Goal: Task Accomplishment & Management: Manage account settings

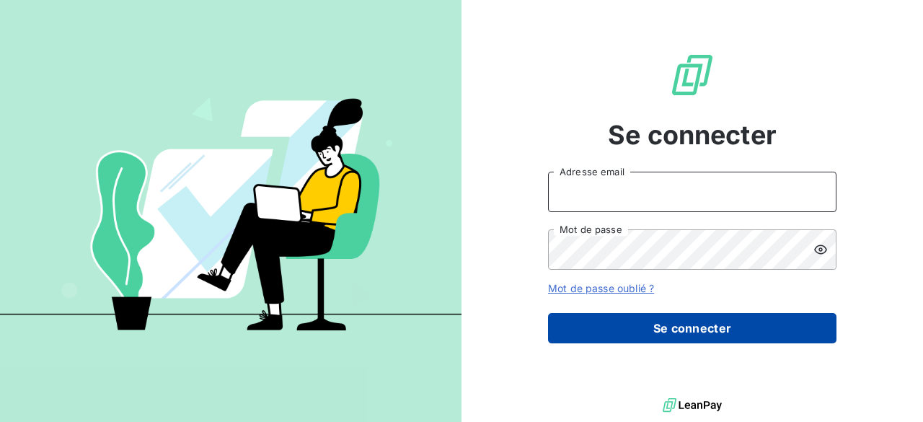
type input "[EMAIL_ADDRESS][DOMAIN_NAME]"
click at [654, 327] on button "Se connecter" at bounding box center [692, 328] width 288 height 30
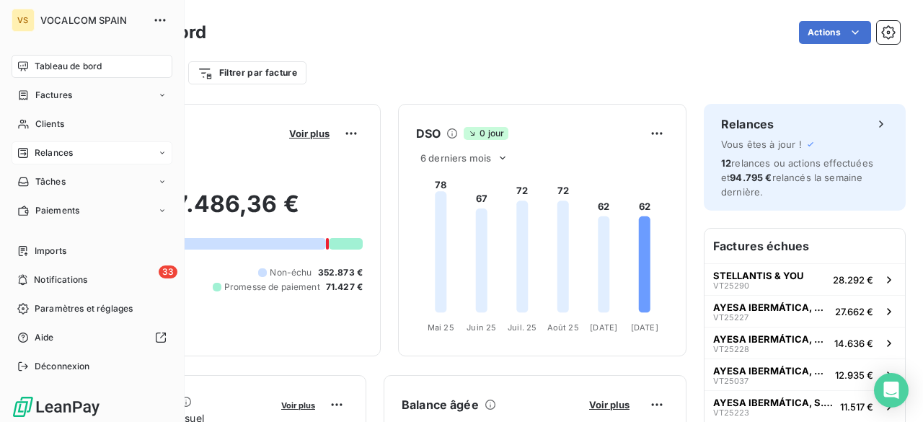
click at [68, 146] on div "Relances" at bounding box center [92, 152] width 161 height 23
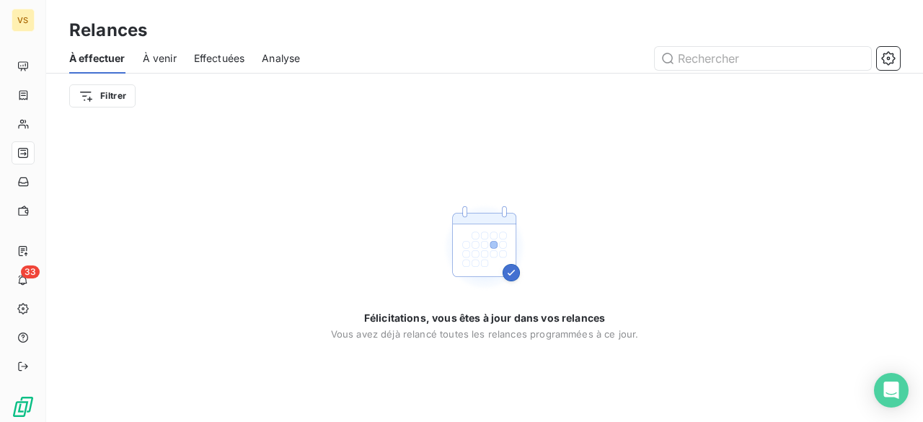
click at [170, 61] on span "À venir" at bounding box center [160, 58] width 34 height 14
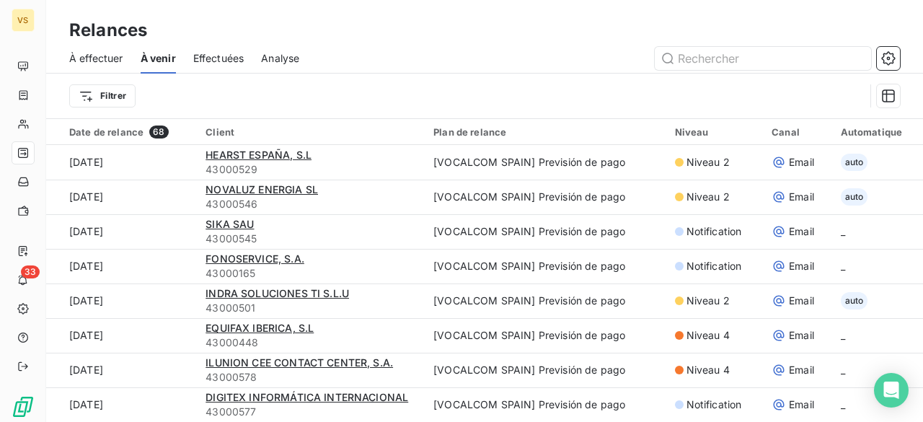
click at [236, 61] on span "Effectuées" at bounding box center [218, 58] width 51 height 14
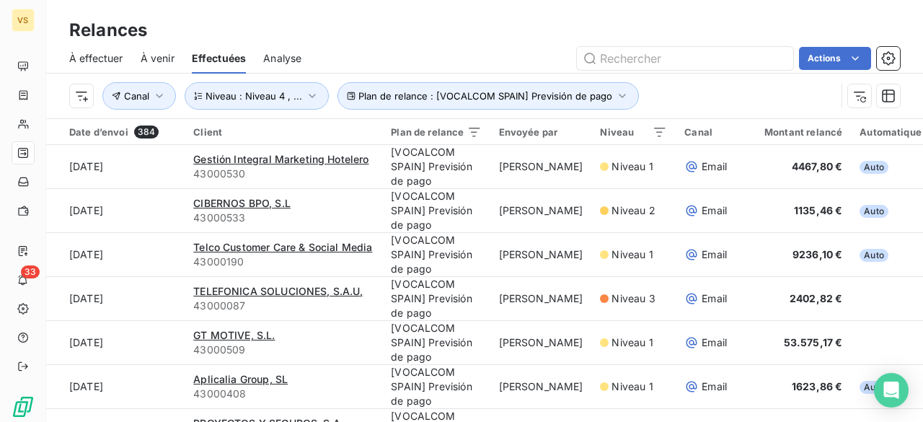
click at [169, 59] on span "À venir" at bounding box center [158, 58] width 34 height 14
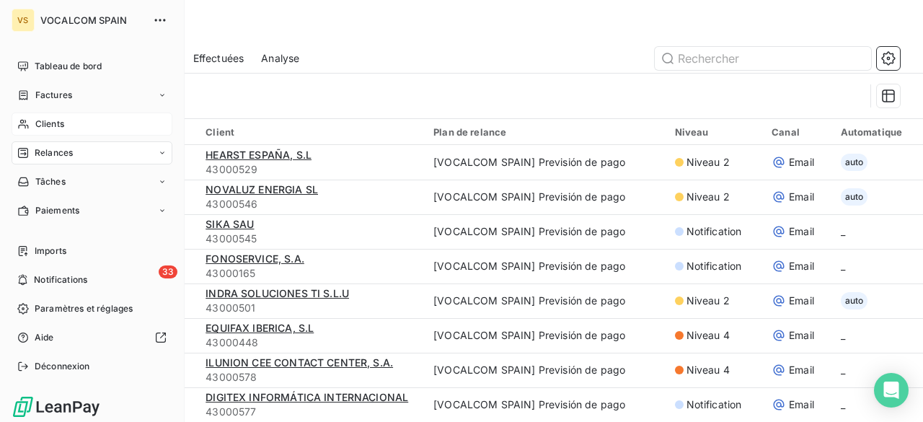
click at [43, 123] on span "Clients" at bounding box center [49, 124] width 29 height 13
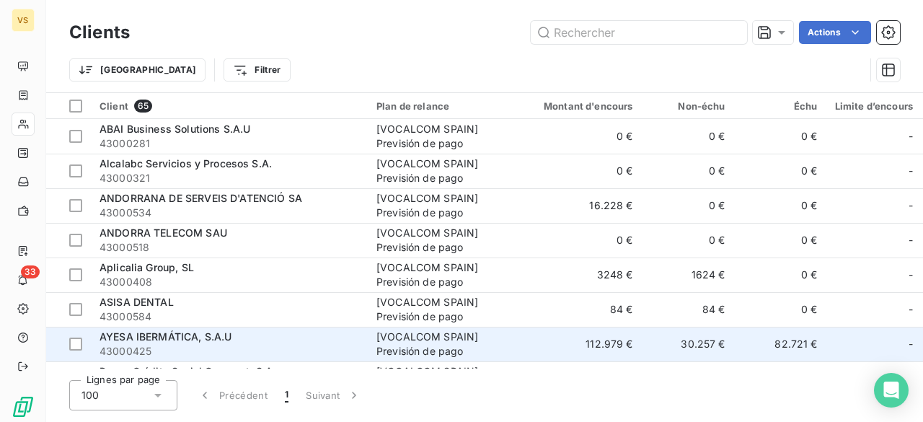
click at [174, 331] on span "AYESA IBERMÁTICA, S.A.U" at bounding box center [165, 336] width 132 height 12
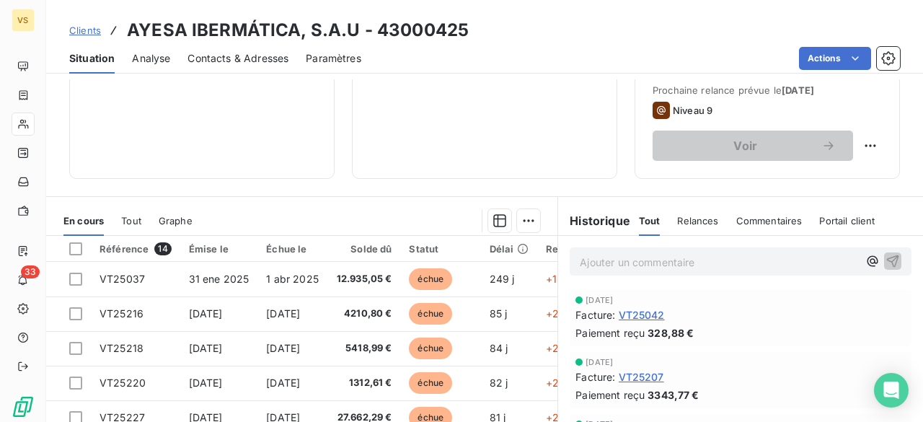
scroll to position [350, 0]
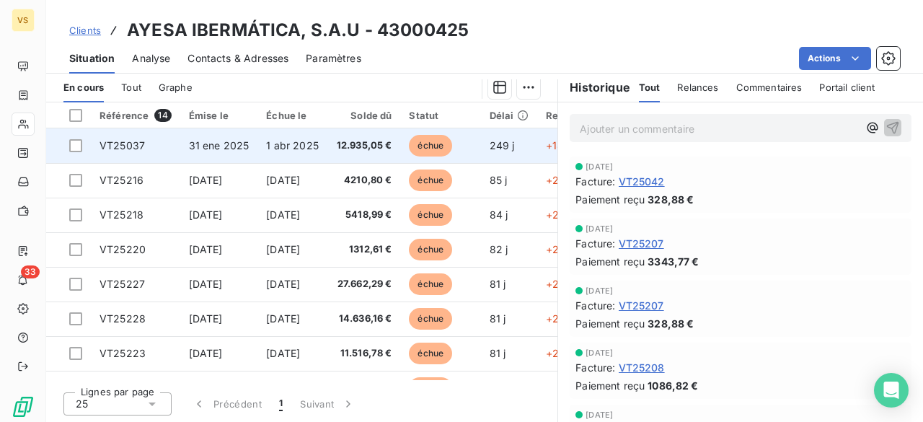
click at [82, 145] on td at bounding box center [68, 145] width 45 height 35
click at [78, 145] on div at bounding box center [75, 145] width 13 height 13
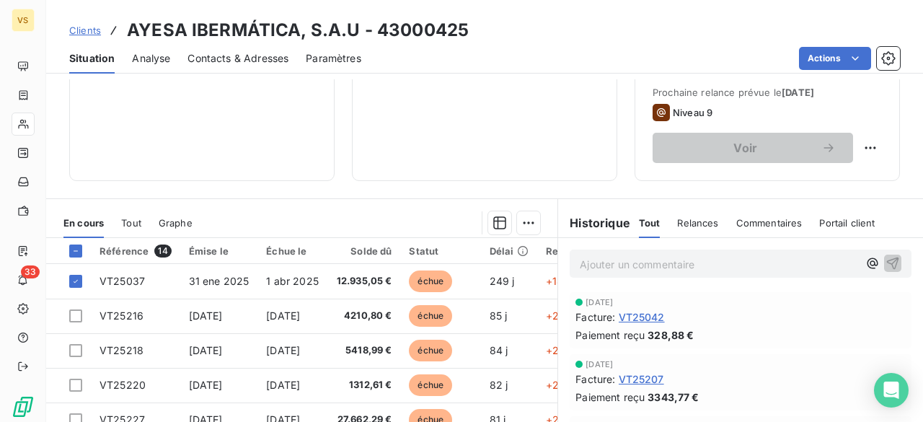
scroll to position [216, 0]
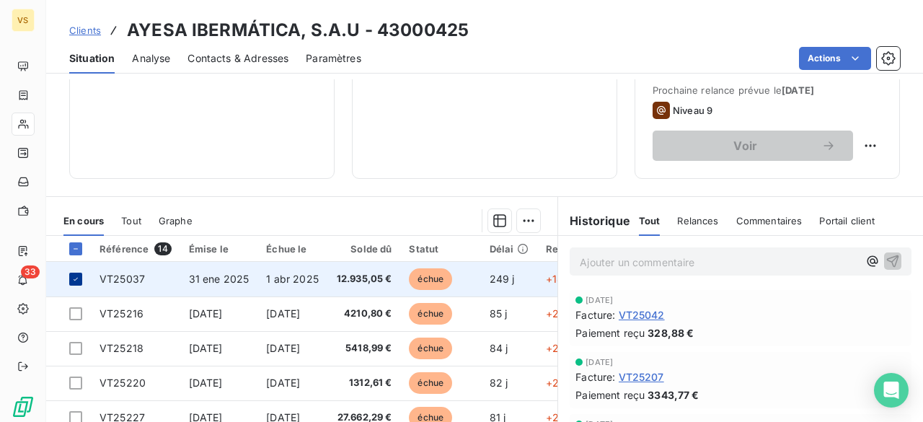
click at [74, 275] on icon at bounding box center [75, 279] width 9 height 9
click at [76, 280] on div at bounding box center [75, 278] width 13 height 13
click at [76, 280] on icon at bounding box center [75, 279] width 9 height 9
click at [79, 280] on div at bounding box center [75, 278] width 13 height 13
click at [79, 280] on icon at bounding box center [75, 279] width 9 height 9
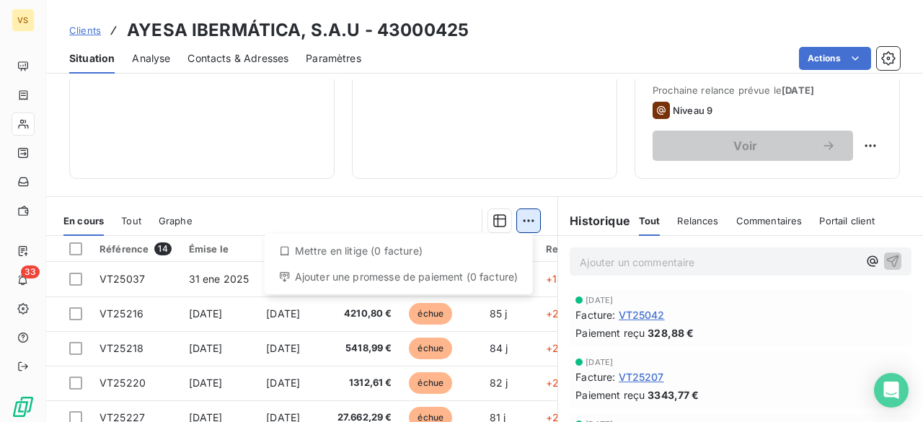
click at [518, 218] on html "VS 33 Clients AYESA IBERMÁTICA, S.A.U - 43000425 Situation Analyse Contacts & A…" at bounding box center [461, 211] width 923 height 422
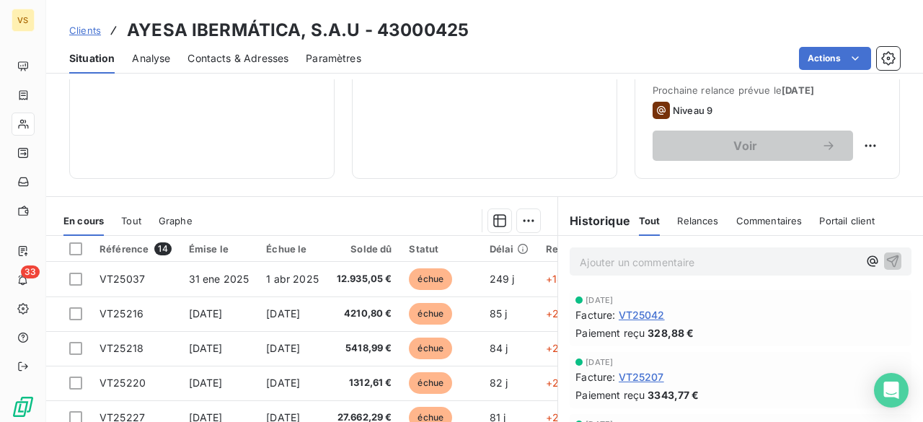
click at [135, 279] on html "VS 33 Clients AYESA IBERMÁTICA, S.A.U - 43000425 Situation Analyse Contacts & A…" at bounding box center [461, 211] width 923 height 422
click at [135, 279] on span "VT25037" at bounding box center [121, 278] width 45 height 12
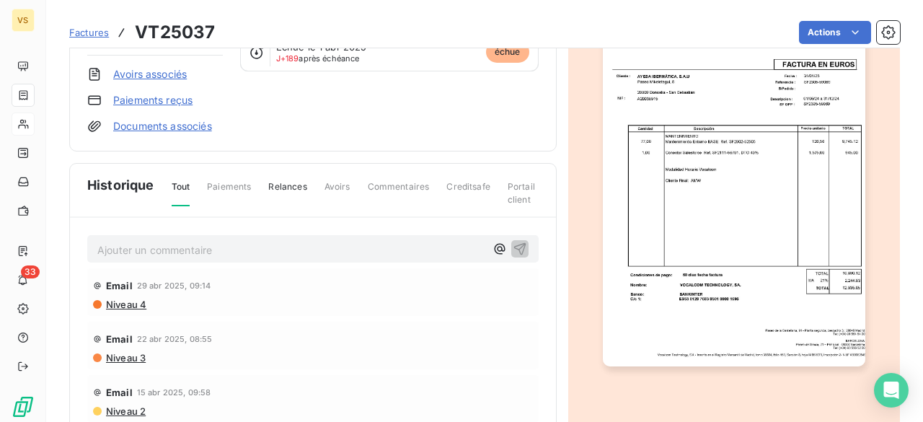
scroll to position [216, 0]
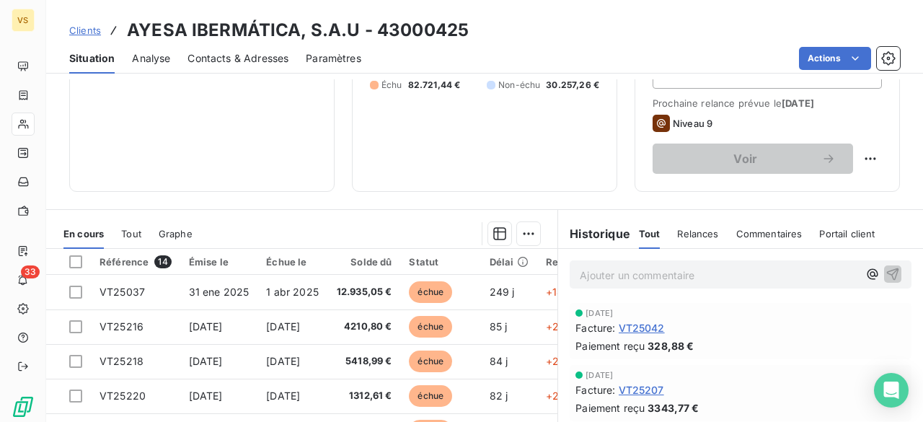
scroll to position [216, 0]
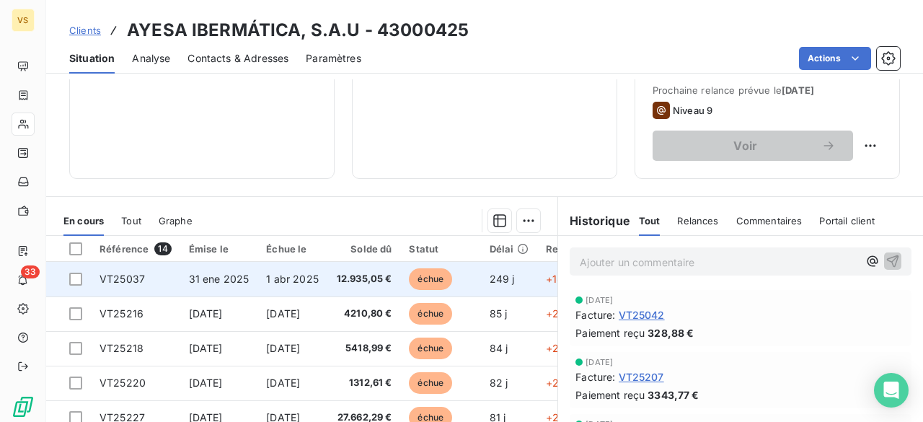
click at [301, 283] on td "1 abr 2025" at bounding box center [292, 279] width 70 height 35
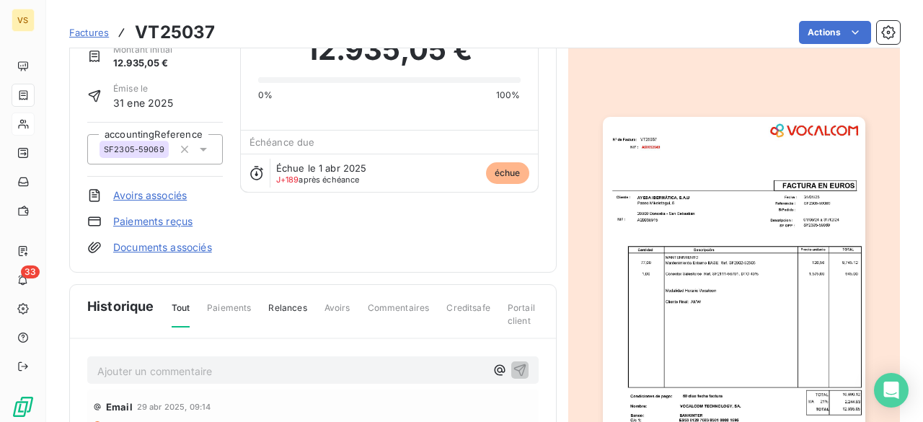
scroll to position [144, 0]
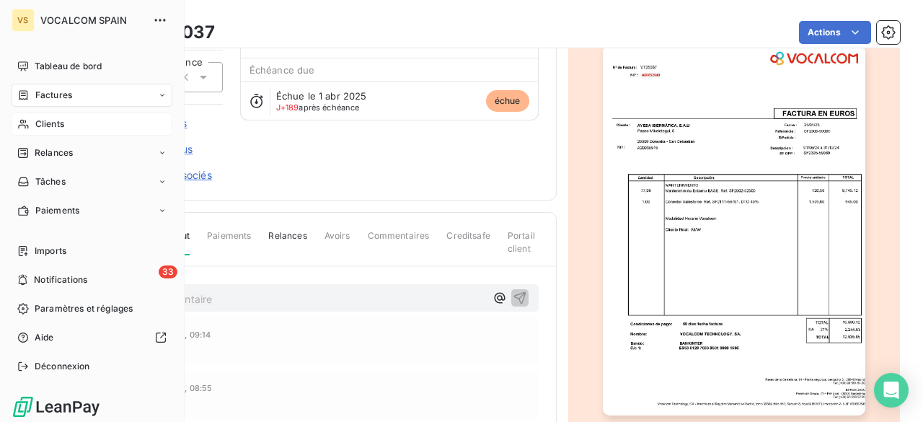
click at [67, 132] on div "Clients" at bounding box center [92, 123] width 161 height 23
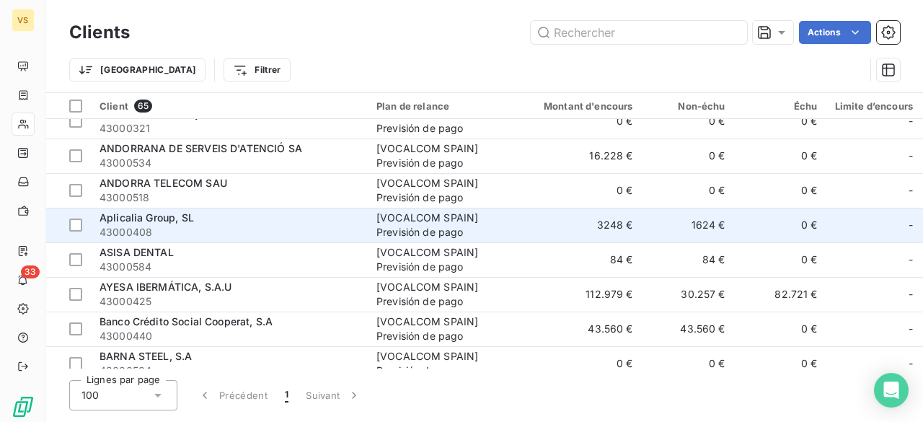
scroll to position [72, 0]
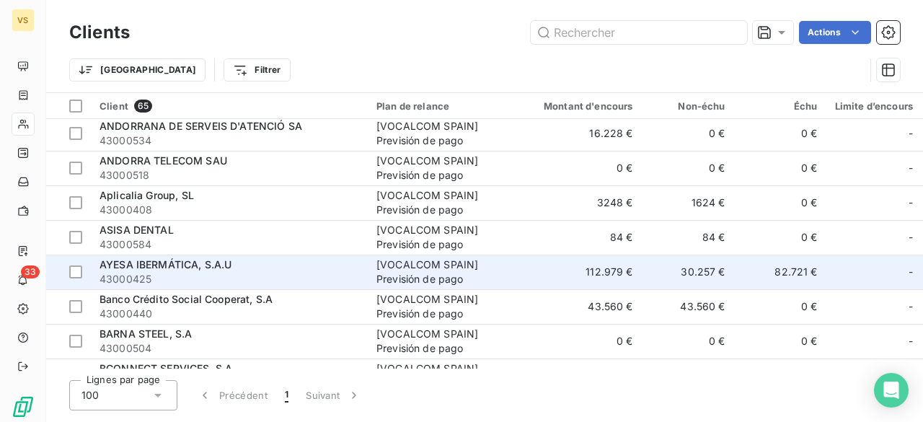
click at [297, 266] on div "AYESA IBERMÁTICA, S.A.U" at bounding box center [229, 264] width 260 height 14
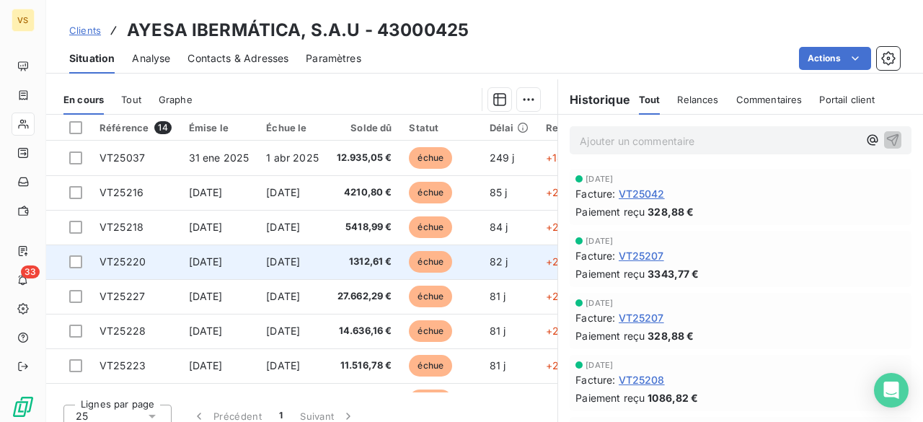
scroll to position [350, 0]
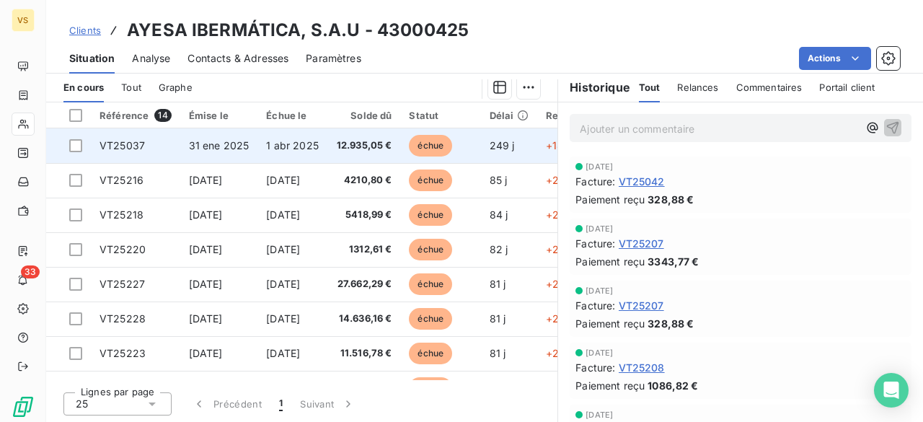
click at [133, 149] on span "VT25037" at bounding box center [121, 145] width 45 height 12
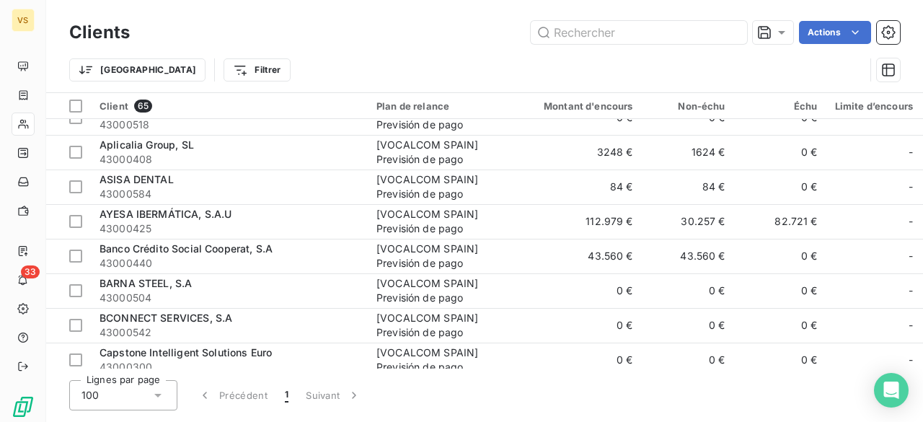
scroll to position [144, 0]
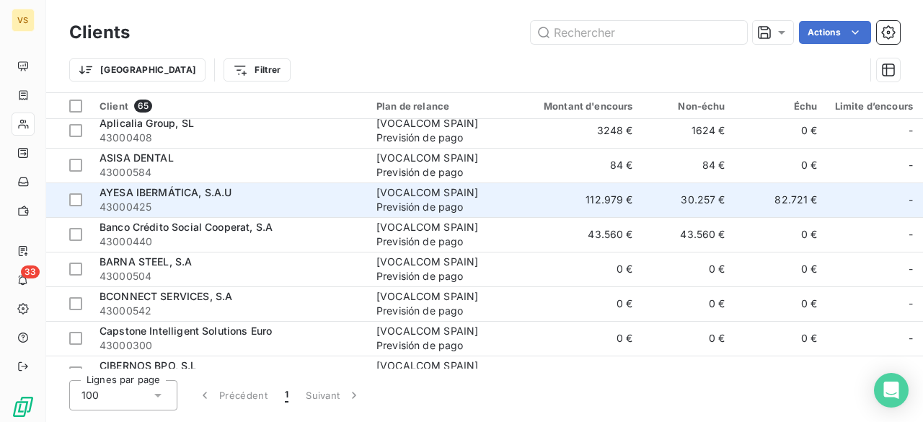
click at [203, 205] on span "43000425" at bounding box center [229, 207] width 260 height 14
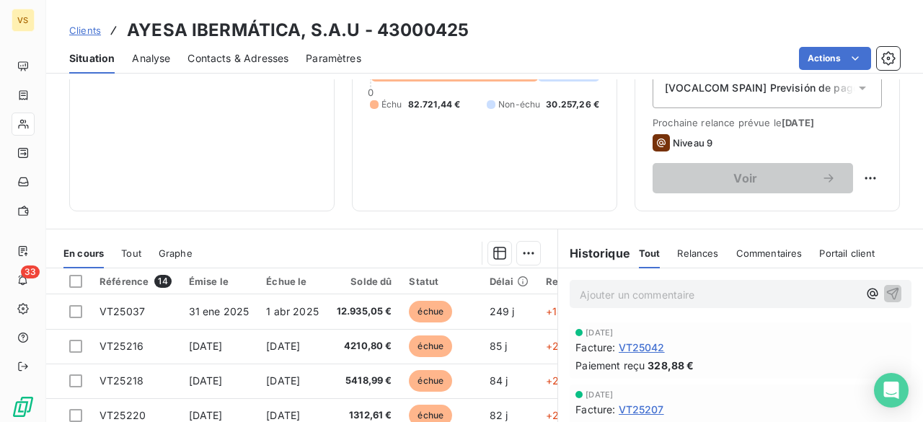
scroll to position [216, 0]
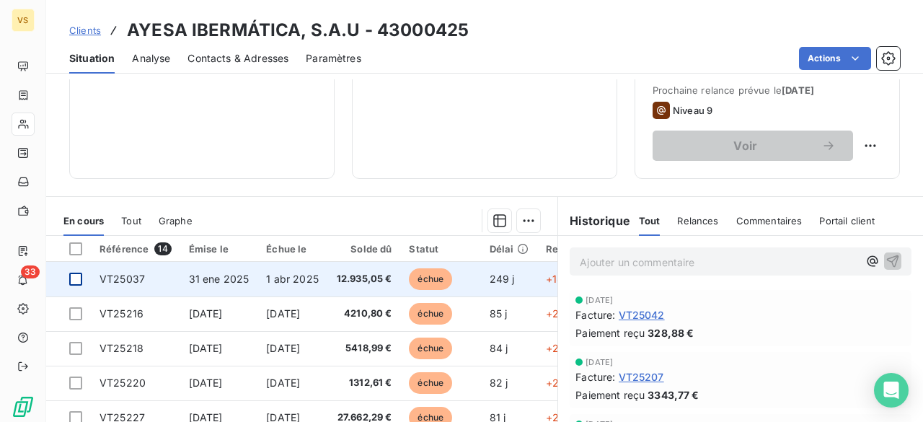
click at [80, 279] on div at bounding box center [75, 278] width 13 height 13
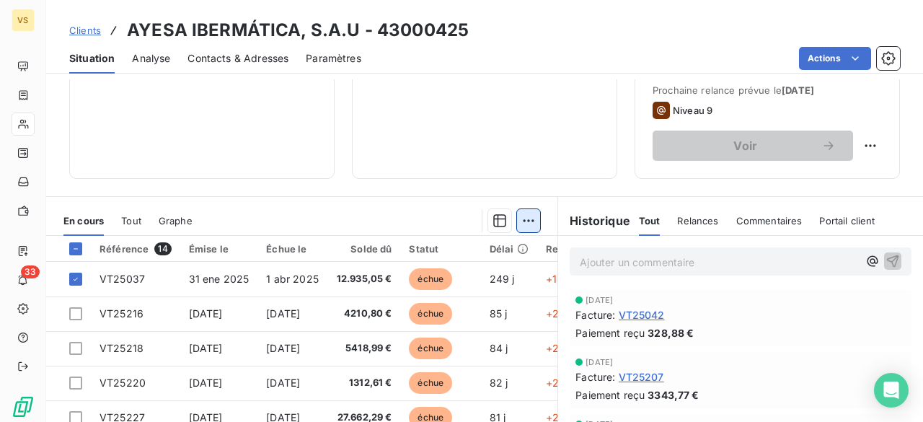
click at [528, 216] on html "VS 33 Clients AYESA IBERMÁTICA, S.A.U - 43000425 Situation Analyse Contacts & A…" at bounding box center [461, 211] width 923 height 422
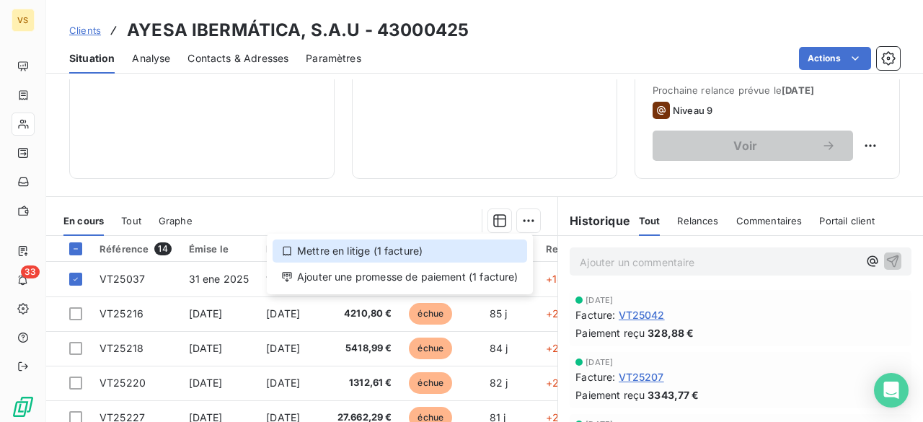
click at [365, 250] on div "Mettre en litige (1 facture)" at bounding box center [399, 250] width 254 height 23
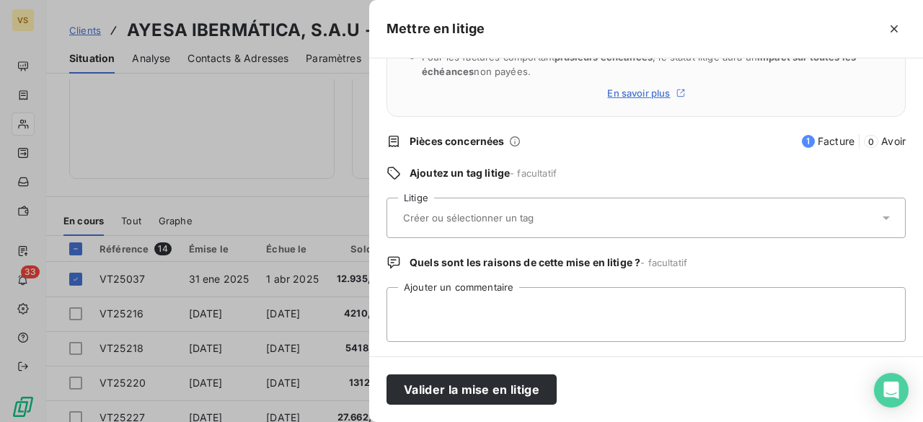
scroll to position [146, 0]
click at [1, 50] on div at bounding box center [461, 211] width 923 height 422
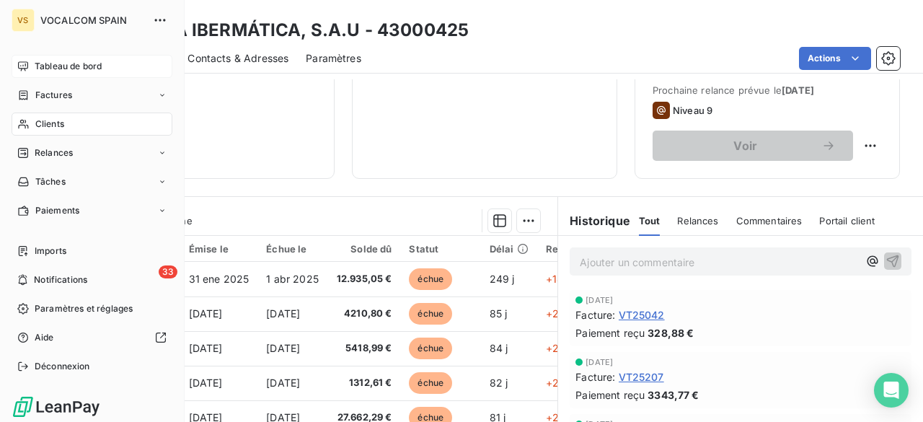
click at [53, 67] on span "Tableau de bord" at bounding box center [68, 66] width 67 height 13
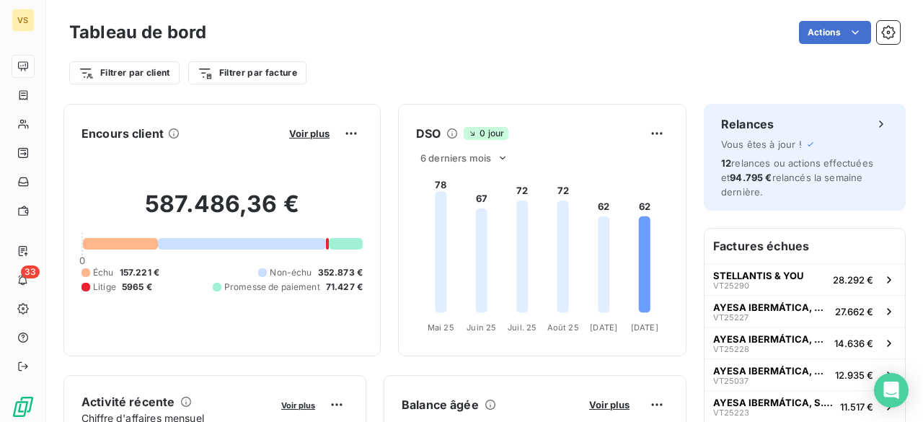
click at [123, 288] on span "5965 €" at bounding box center [137, 286] width 30 height 13
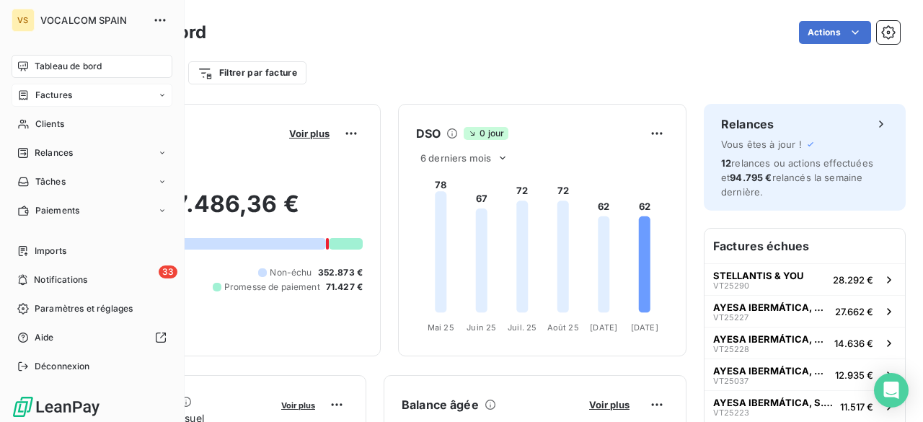
click at [66, 96] on span "Factures" at bounding box center [53, 95] width 37 height 13
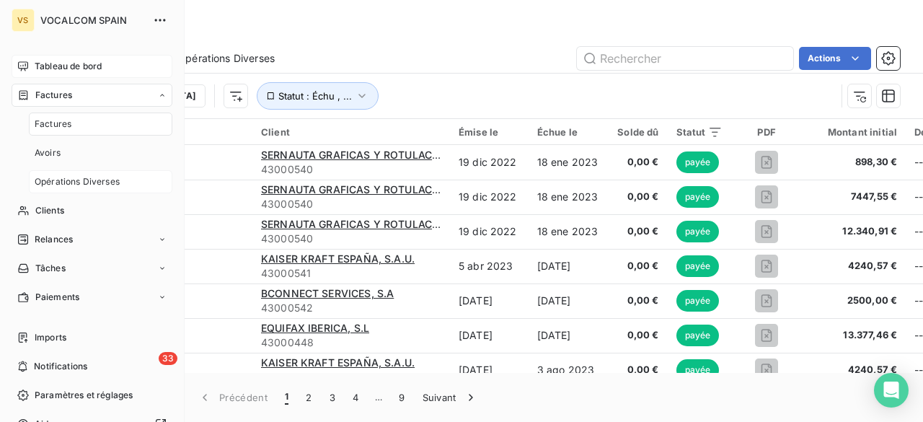
click at [69, 181] on span "Opérations Diverses" at bounding box center [77, 181] width 85 height 13
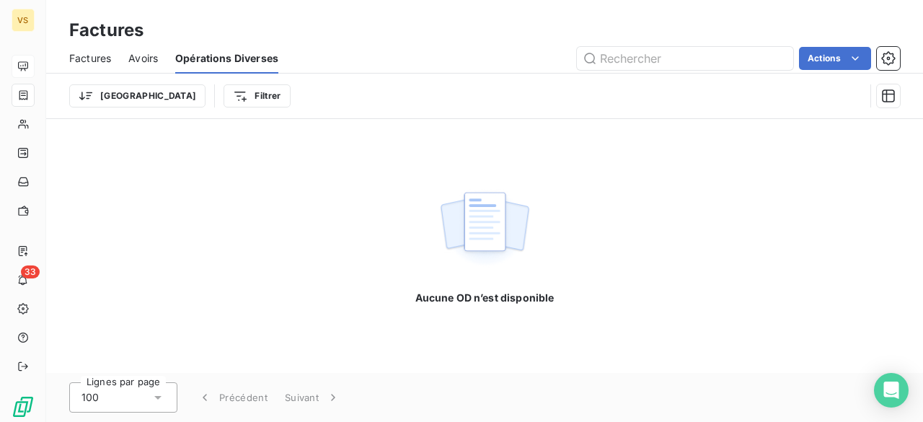
click at [108, 61] on span "Factures" at bounding box center [90, 58] width 42 height 14
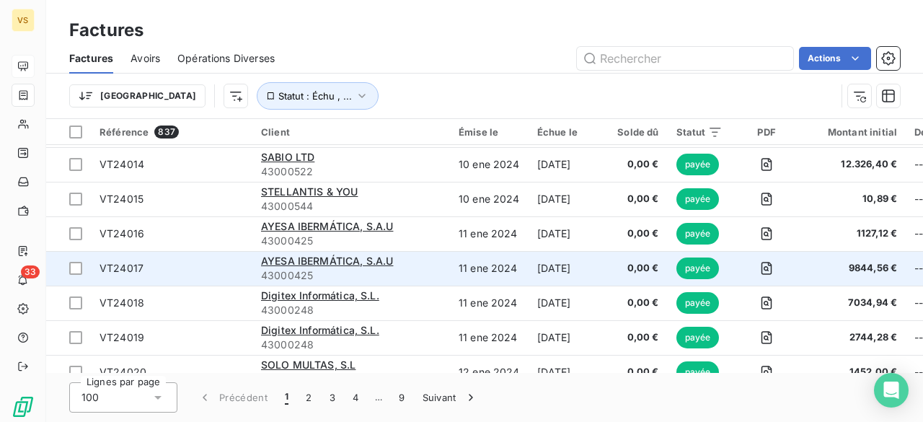
scroll to position [3238, 0]
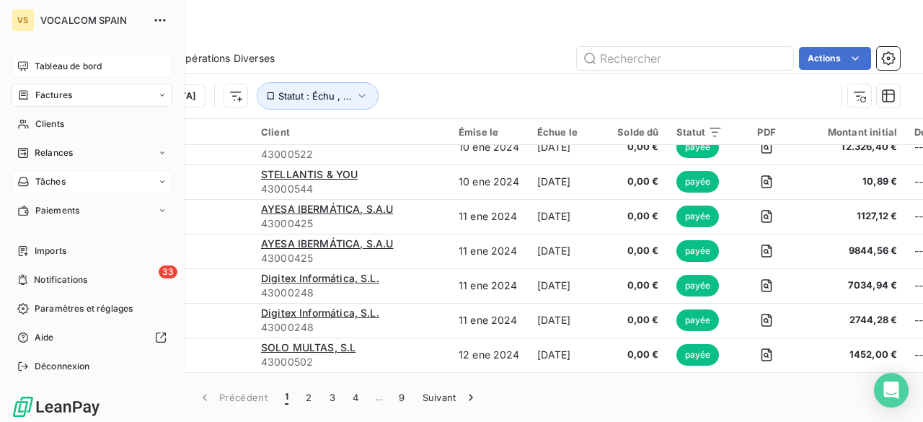
click at [65, 187] on span "Tâches" at bounding box center [50, 181] width 30 height 13
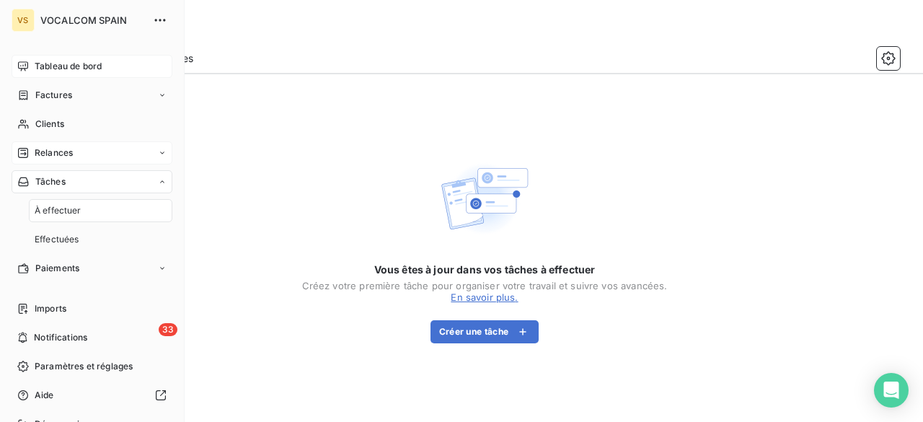
click at [73, 152] on div "Relances" at bounding box center [92, 152] width 161 height 23
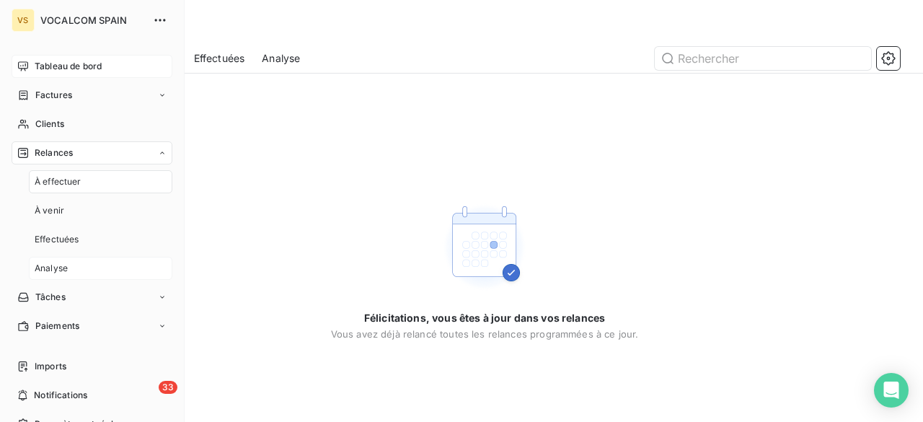
click at [84, 269] on div "Analyse" at bounding box center [100, 268] width 143 height 23
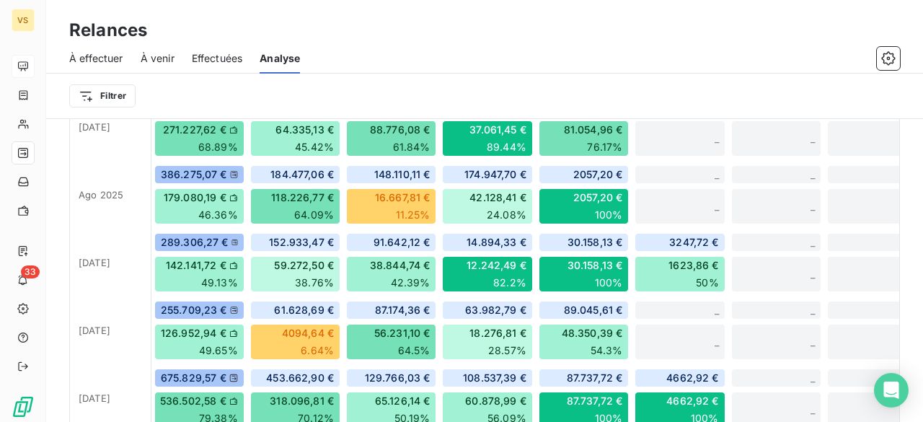
scroll to position [639, 0]
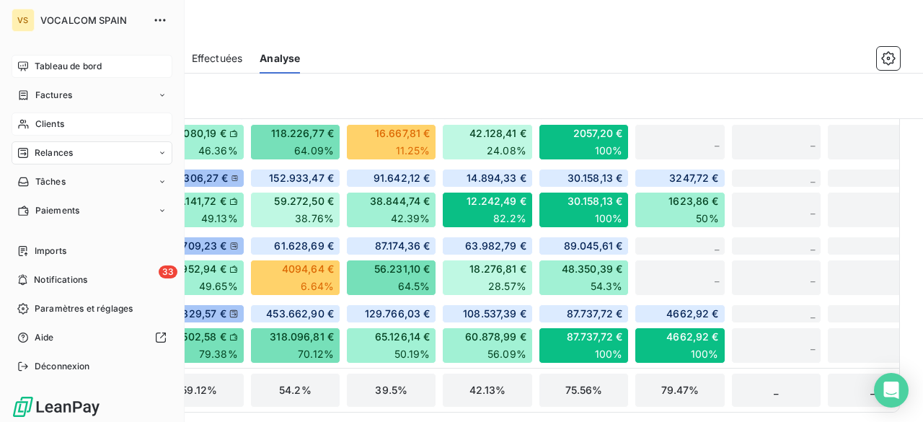
click at [81, 125] on div "Clients" at bounding box center [92, 123] width 161 height 23
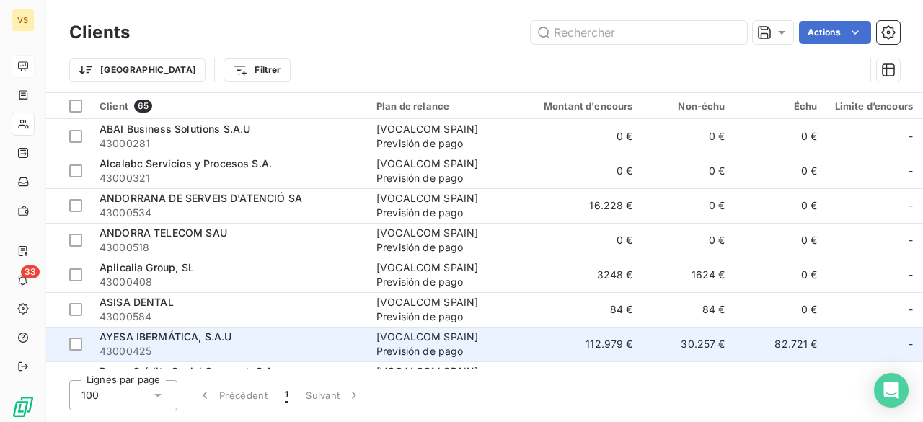
click at [144, 345] on span "43000425" at bounding box center [229, 351] width 260 height 14
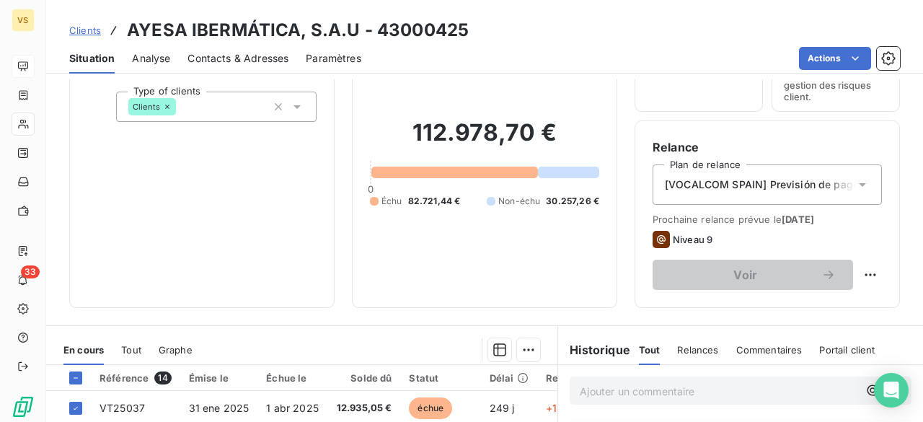
scroll to position [216, 0]
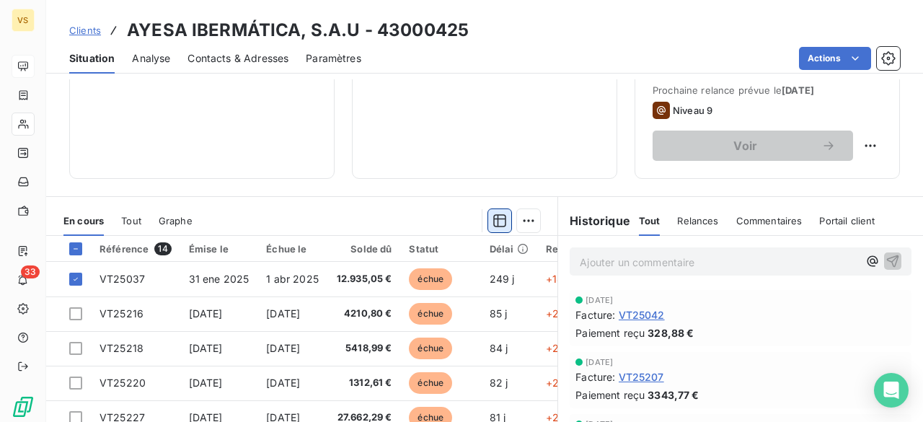
click at [494, 221] on icon "button" at bounding box center [500, 220] width 13 height 13
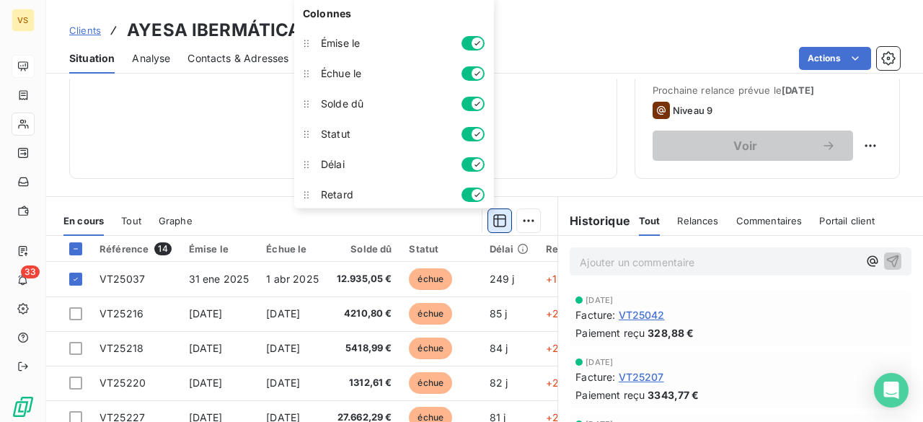
click at [494, 221] on icon "button" at bounding box center [500, 220] width 13 height 13
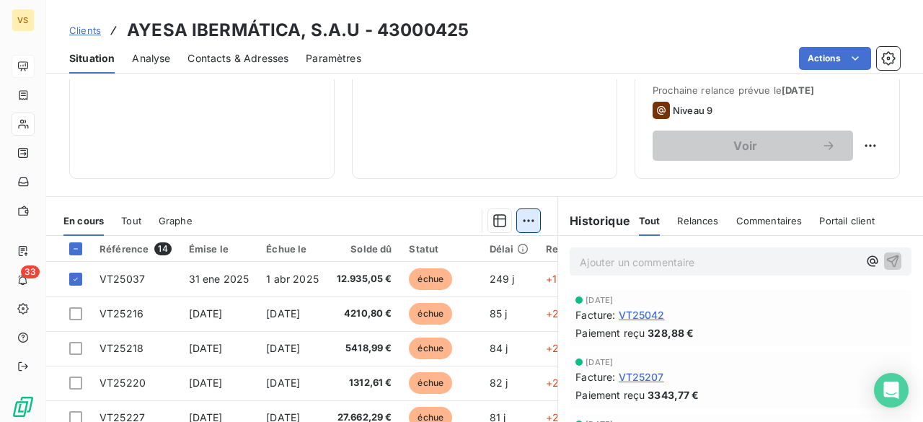
click at [515, 221] on html "VS 33 Clients AYESA IBERMÁTICA, S.A.U - 43000425 Situation Analyse Contacts & A…" at bounding box center [461, 211] width 923 height 422
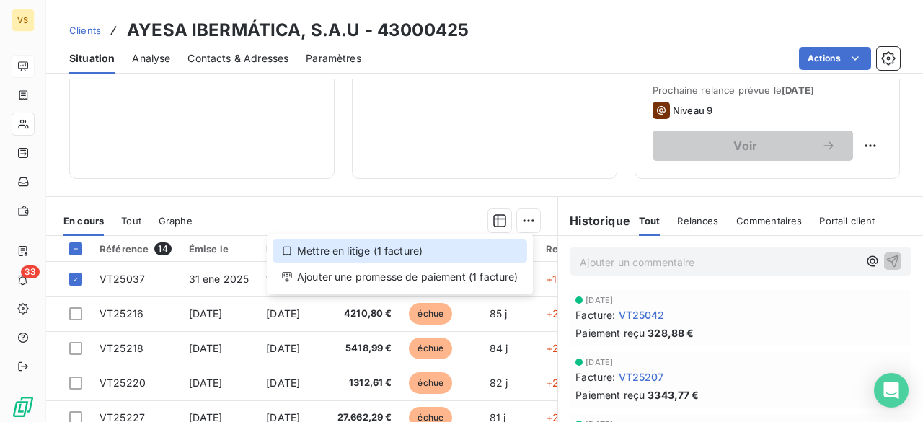
click at [371, 251] on div "Mettre en litige (1 facture)" at bounding box center [399, 250] width 254 height 23
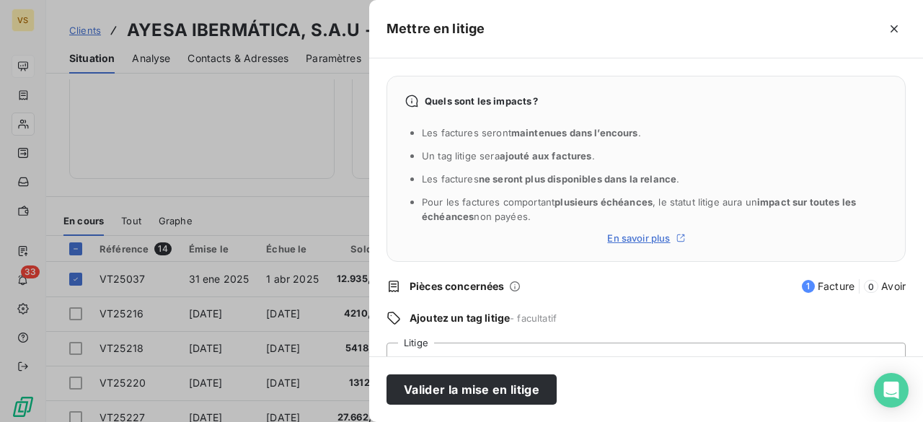
click at [633, 238] on span "En savoir plus" at bounding box center [638, 238] width 63 height 12
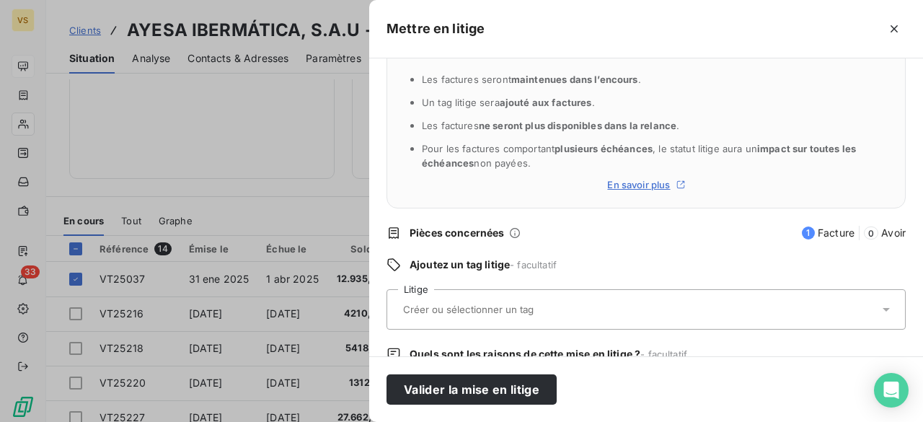
scroll to position [144, 0]
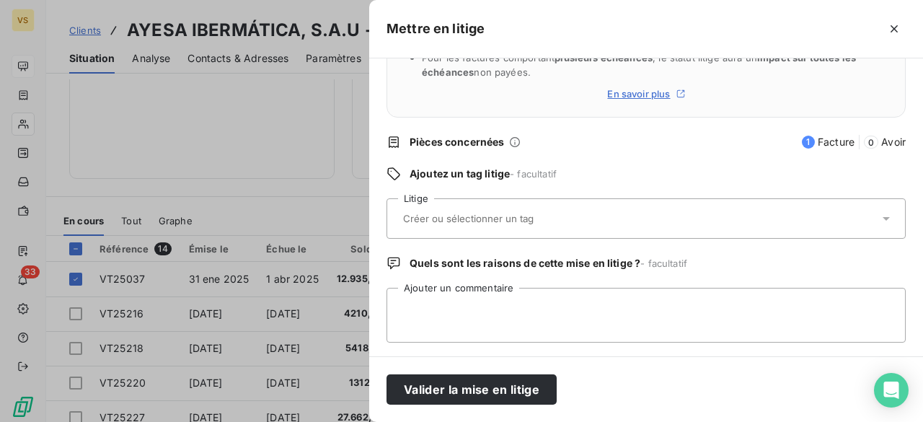
click at [879, 217] on icon at bounding box center [886, 218] width 14 height 14
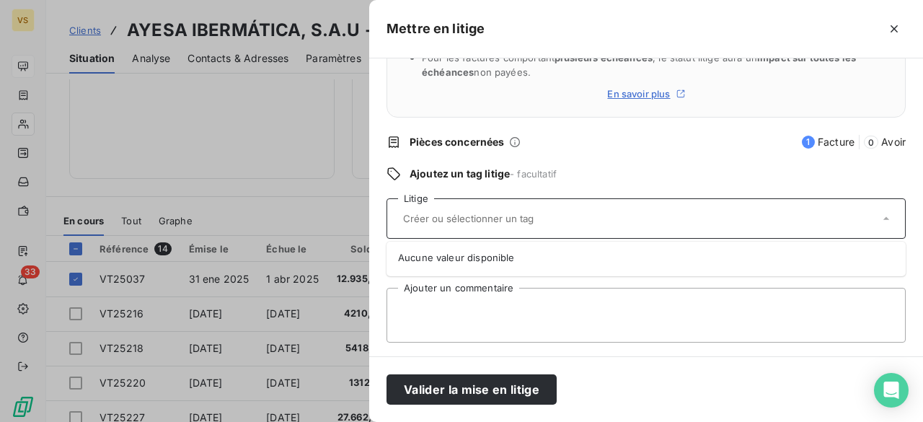
click at [879, 217] on icon at bounding box center [886, 218] width 14 height 14
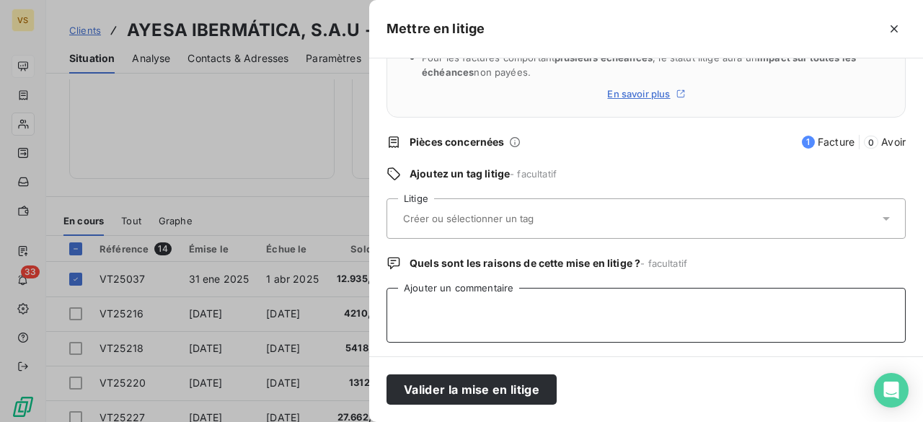
click at [492, 306] on textarea "Ajouter un commentaire" at bounding box center [645, 315] width 519 height 55
paste textarea "customer requests an order number on the invoice."
click at [396, 306] on textarea "customer requests an order number on the invoice." at bounding box center [645, 315] width 519 height 55
click at [659, 308] on textarea "Customer requests an order number on the invoice." at bounding box center [645, 315] width 519 height 55
type textarea "C"
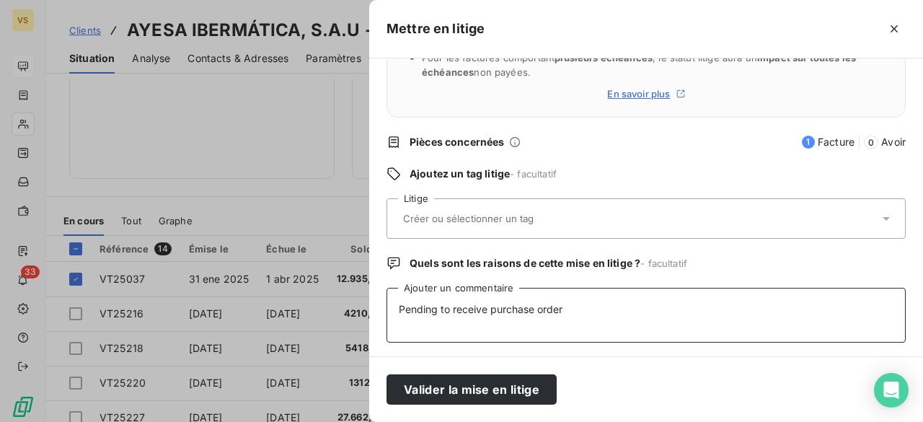
click at [489, 309] on textarea "Pending to receive purchase order" at bounding box center [645, 315] width 519 height 55
drag, startPoint x: 630, startPoint y: 308, endPoint x: 371, endPoint y: 307, distance: 258.8
click at [371, 307] on div "Quels sont les impacts ? Les factures seront maintenues dans l’encours . Un tag…" at bounding box center [646, 207] width 554 height 298
type textarea "Pending to receive customer purchase order"
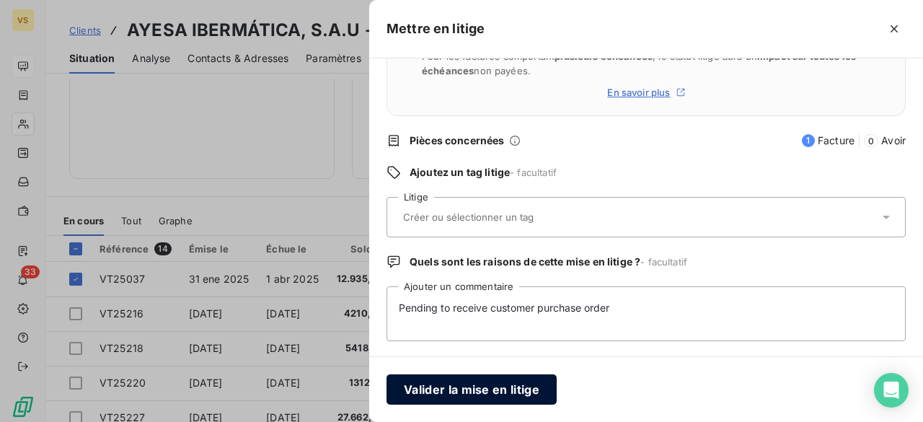
click at [472, 389] on button "Valider la mise en litige" at bounding box center [471, 389] width 170 height 30
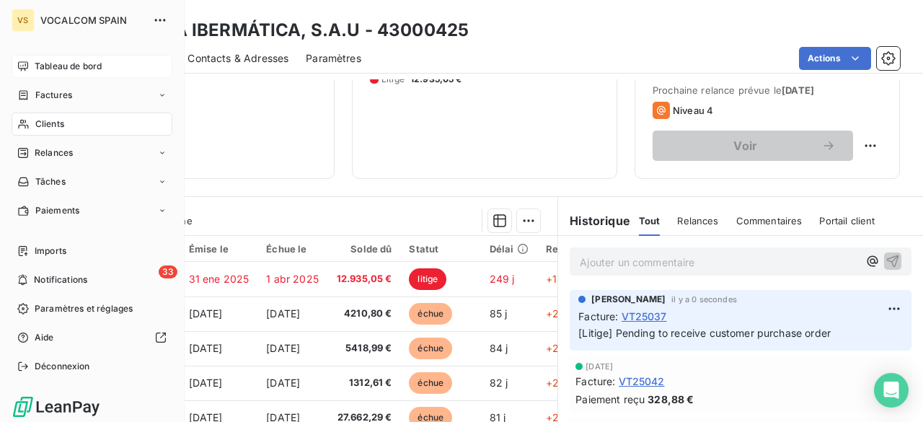
click at [68, 64] on span "Tableau de bord" at bounding box center [68, 66] width 67 height 13
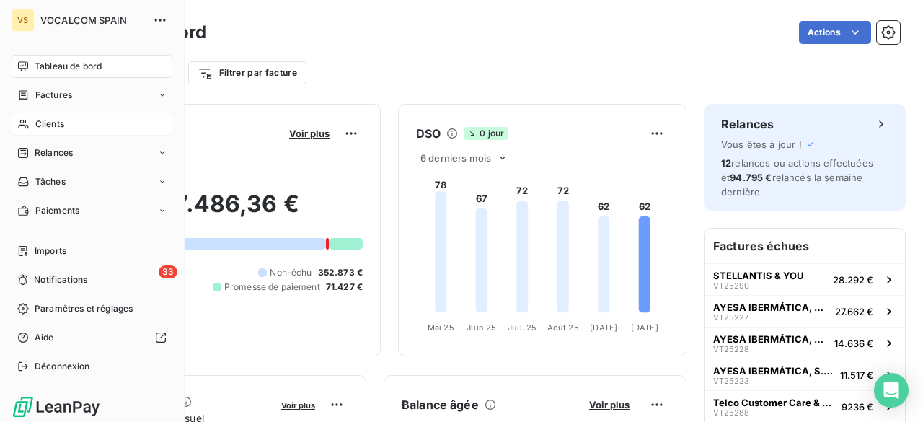
click at [46, 121] on span "Clients" at bounding box center [49, 124] width 29 height 13
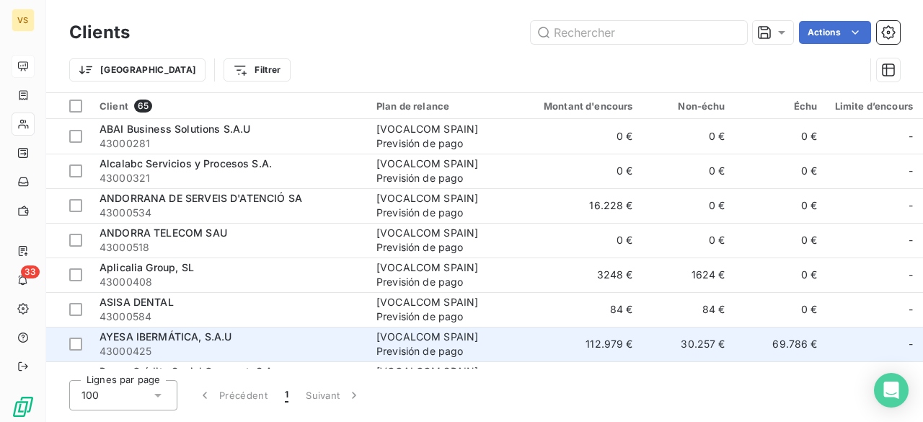
click at [260, 327] on td "AYESA IBERMÁTICA, S.A.U 43000425" at bounding box center [229, 344] width 277 height 35
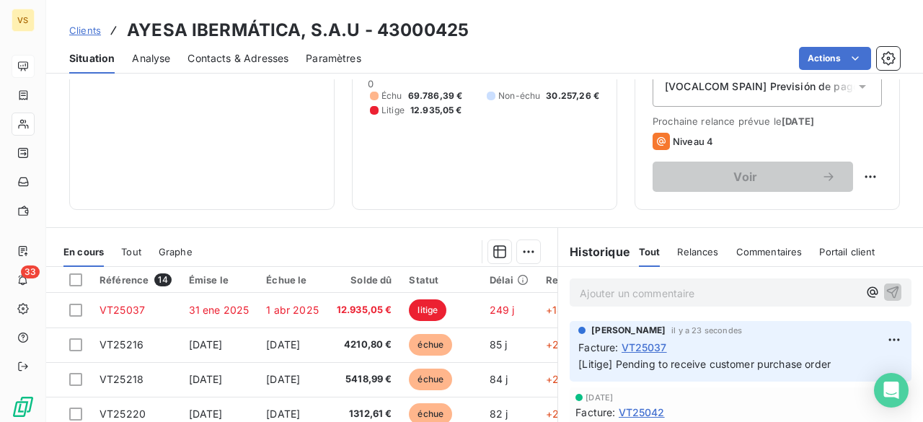
scroll to position [216, 0]
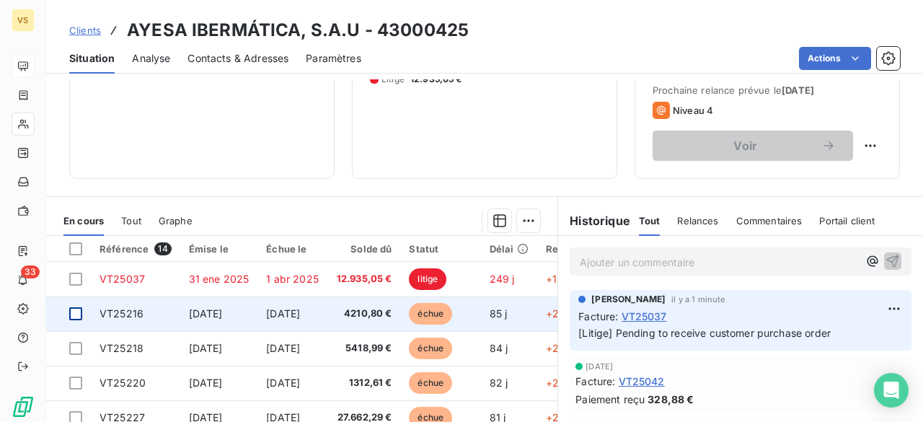
click at [78, 315] on div at bounding box center [75, 313] width 13 height 13
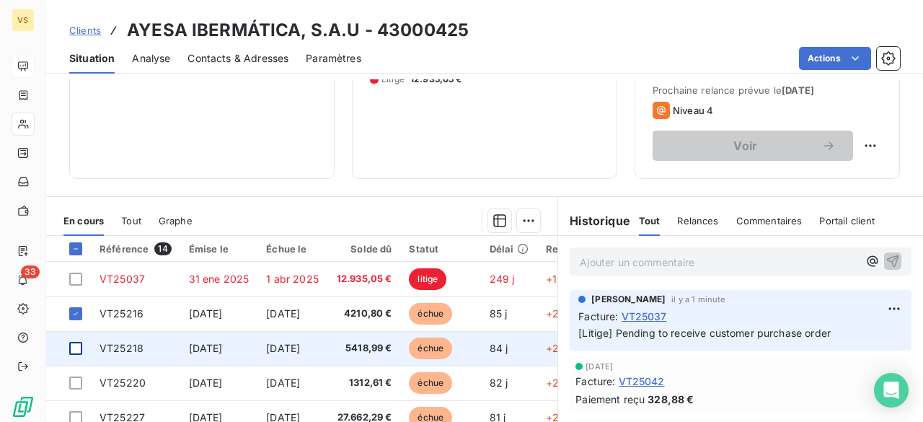
click at [78, 344] on div at bounding box center [75, 348] width 13 height 13
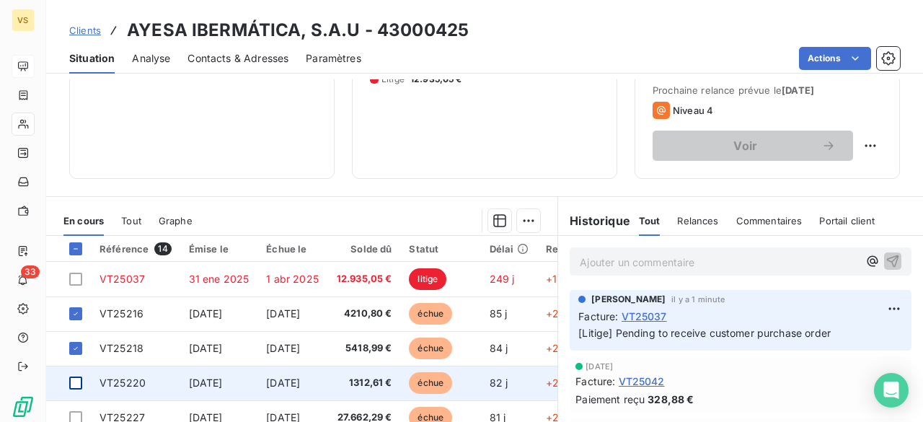
click at [79, 377] on div at bounding box center [75, 382] width 13 height 13
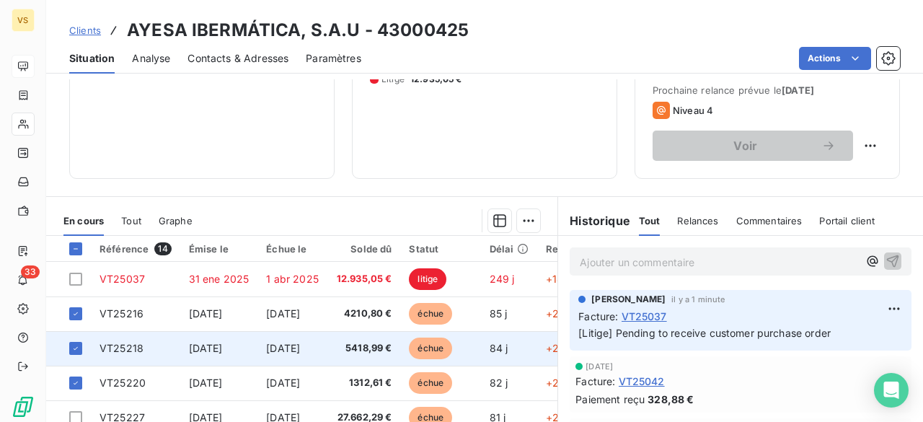
scroll to position [72, 0]
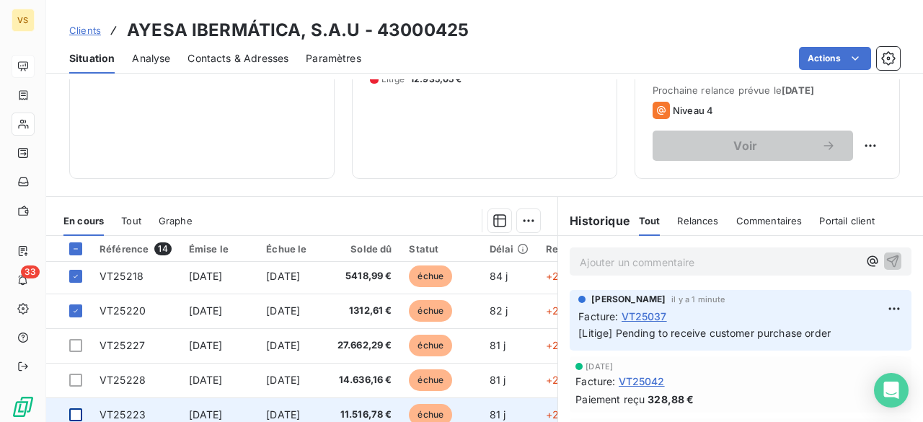
click at [79, 410] on div at bounding box center [75, 414] width 13 height 13
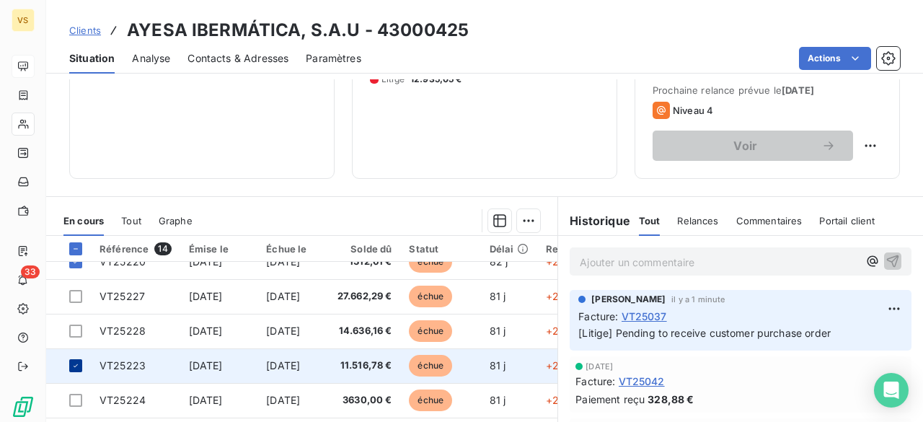
scroll to position [144, 0]
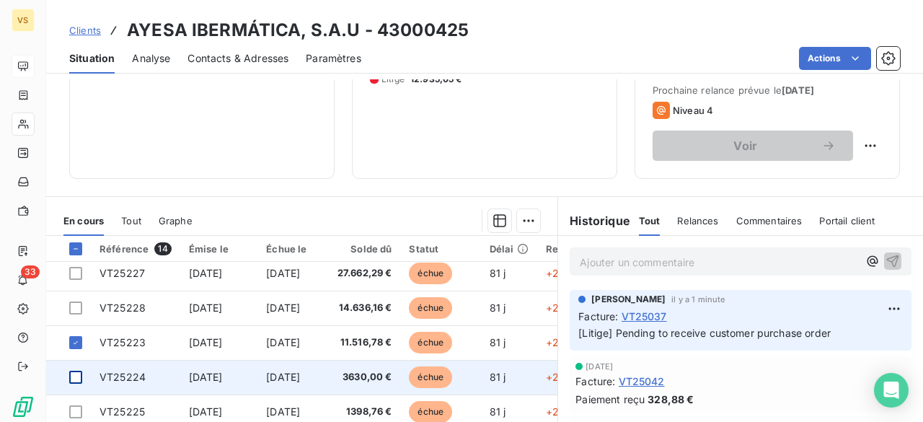
click at [76, 376] on div at bounding box center [75, 377] width 13 height 13
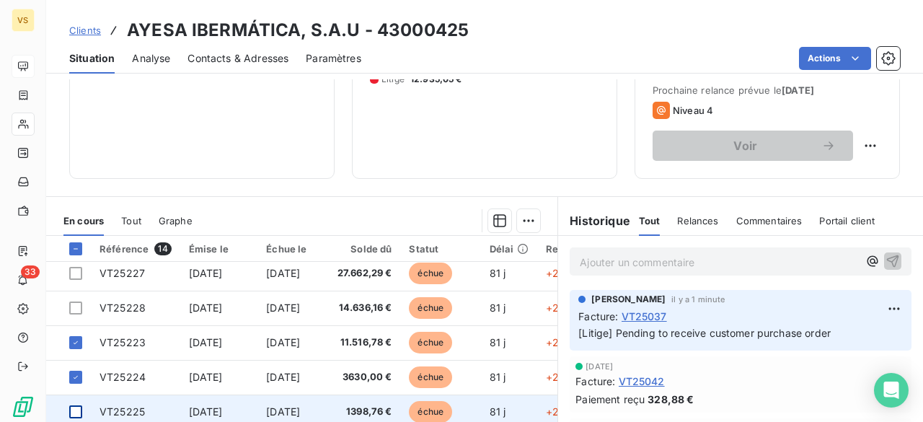
click at [76, 409] on div at bounding box center [75, 411] width 13 height 13
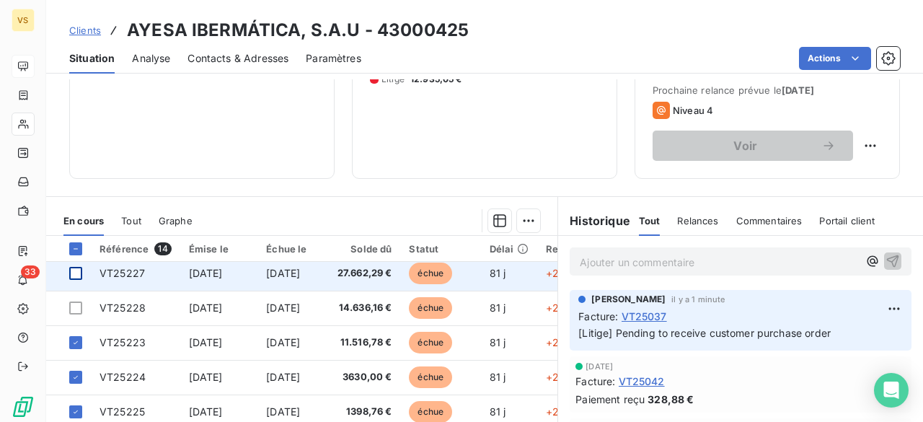
click at [79, 270] on div at bounding box center [75, 273] width 13 height 13
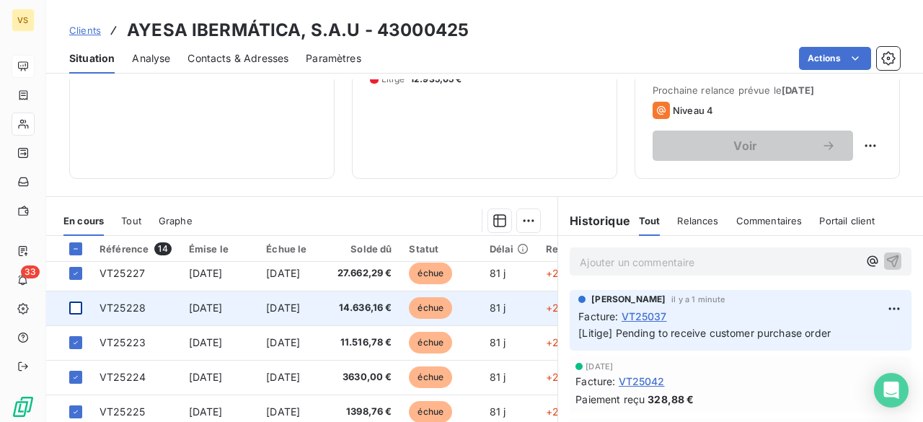
click at [79, 304] on div at bounding box center [75, 307] width 13 height 13
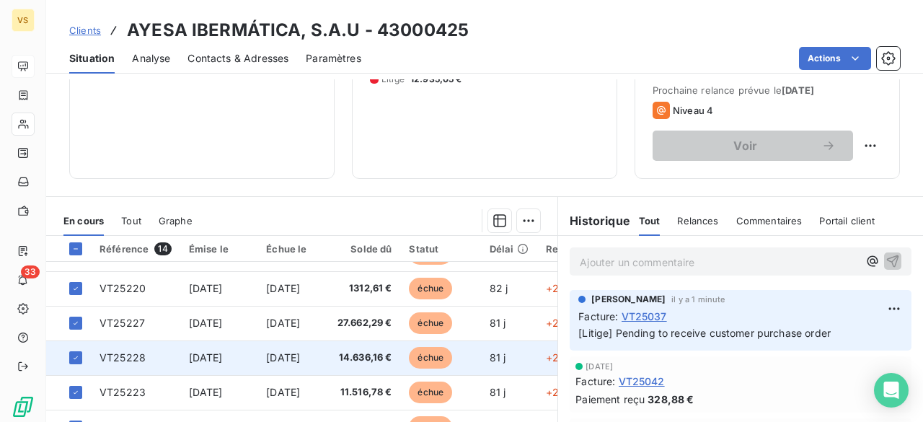
scroll to position [72, 0]
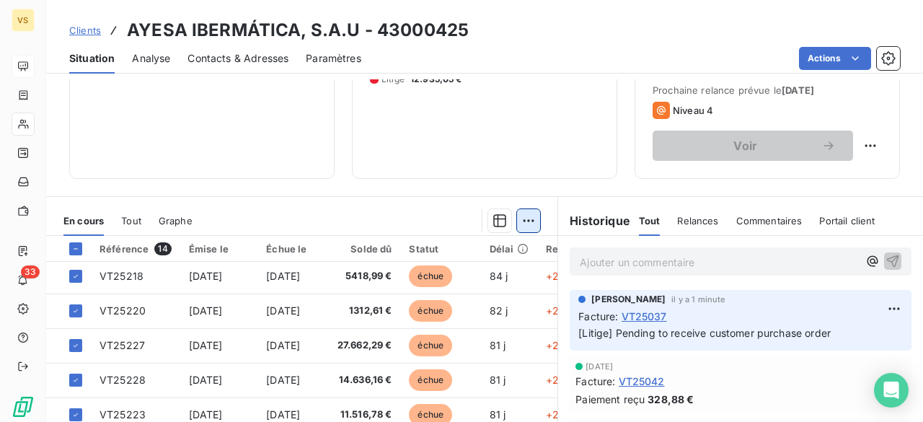
click at [527, 218] on html "VS 33 Clients AYESA IBERMÁTICA, S.A.U - 43000425 Situation Analyse Contacts & A…" at bounding box center [461, 211] width 923 height 422
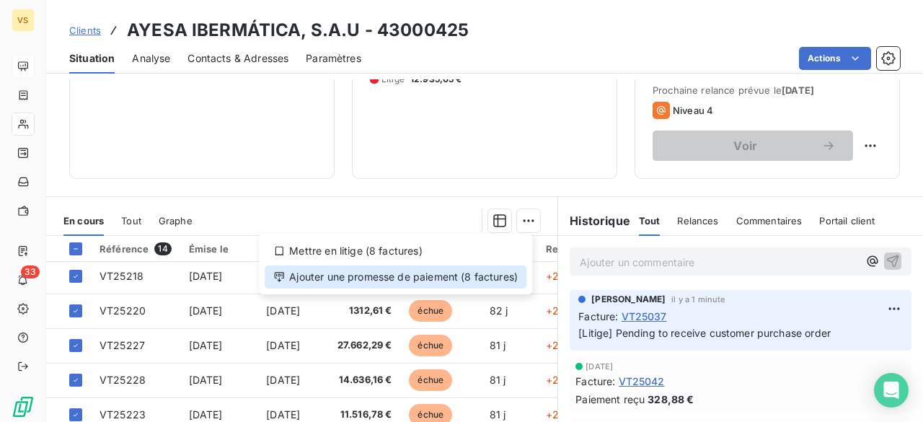
click at [479, 275] on div "Ajouter une promesse de paiement (8 factures)" at bounding box center [396, 276] width 262 height 23
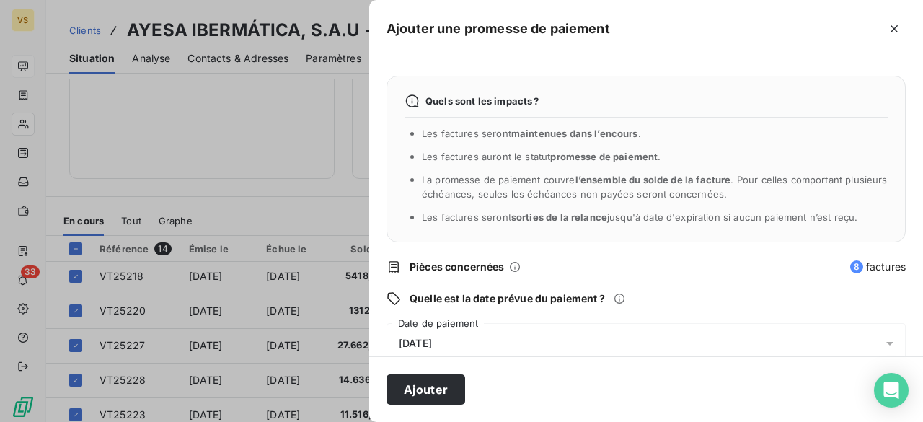
click at [882, 340] on icon at bounding box center [889, 343] width 14 height 14
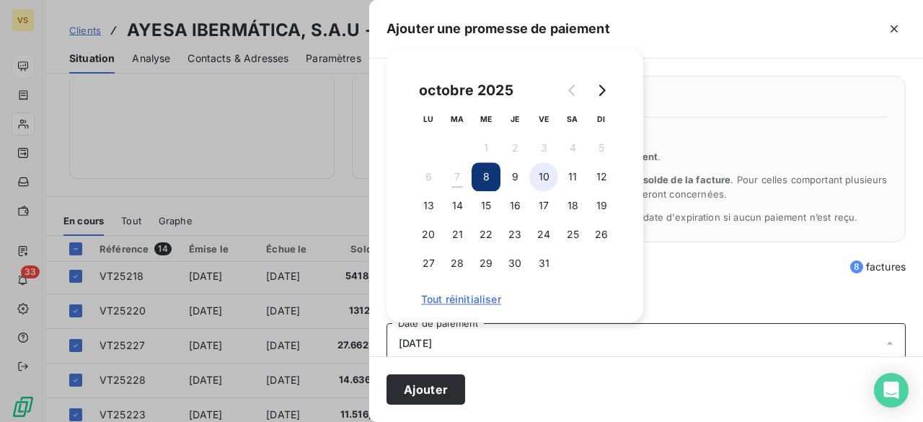
click at [549, 176] on button "10" at bounding box center [543, 176] width 29 height 29
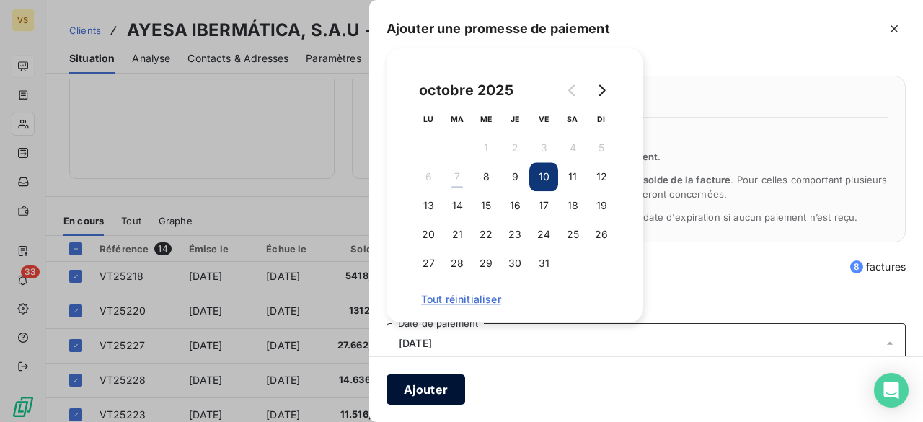
click at [427, 381] on button "Ajouter" at bounding box center [425, 389] width 79 height 30
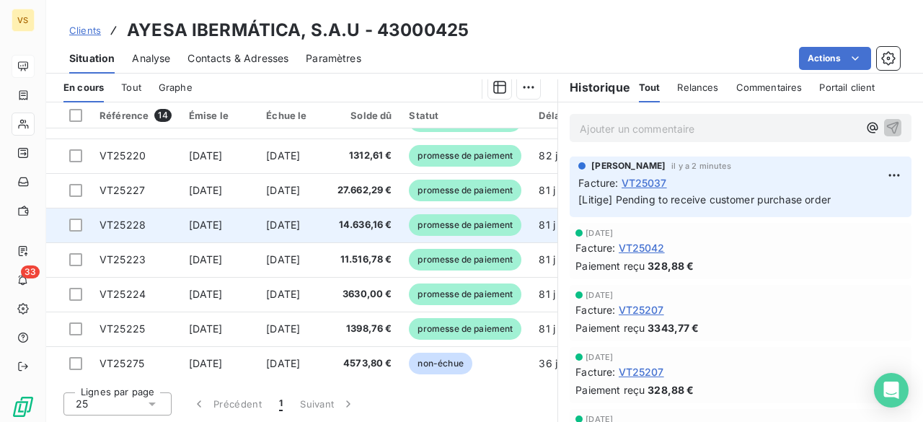
scroll to position [0, 0]
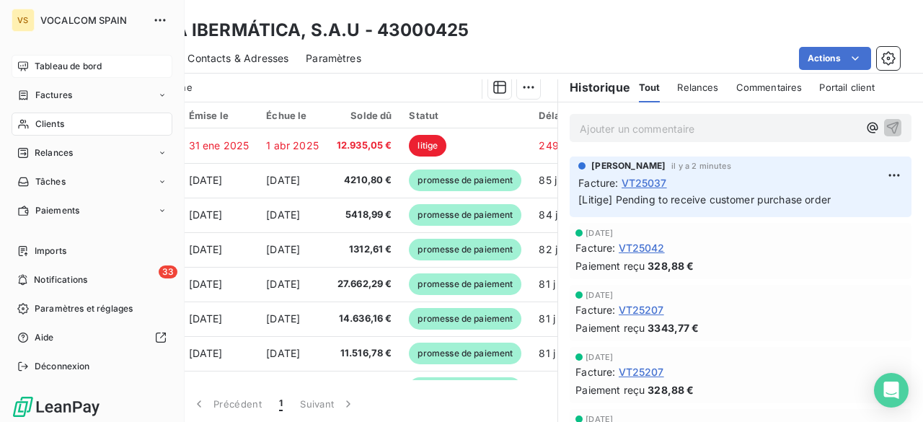
click at [64, 69] on span "Tableau de bord" at bounding box center [68, 66] width 67 height 13
